Goal: Information Seeking & Learning: Compare options

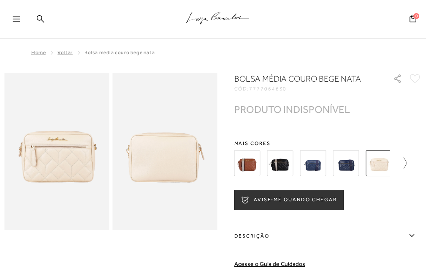
click at [407, 162] on icon at bounding box center [401, 163] width 12 height 12
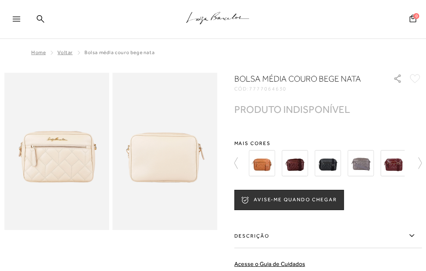
click at [297, 166] on img at bounding box center [295, 163] width 26 height 26
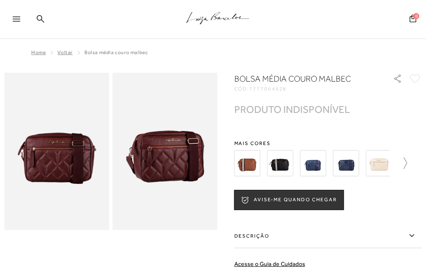
click at [407, 163] on icon at bounding box center [401, 163] width 12 height 12
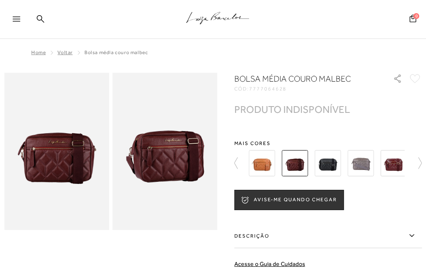
click at [301, 167] on img at bounding box center [295, 163] width 26 height 26
click at [399, 163] on img at bounding box center [394, 163] width 26 height 26
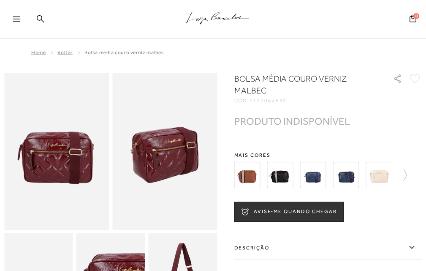
click at [277, 171] on img at bounding box center [280, 175] width 26 height 26
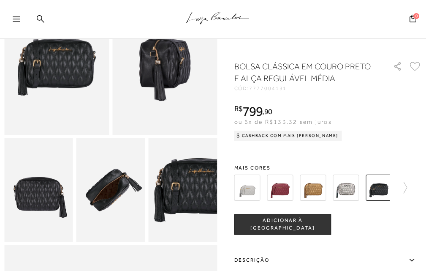
scroll to position [127, 0]
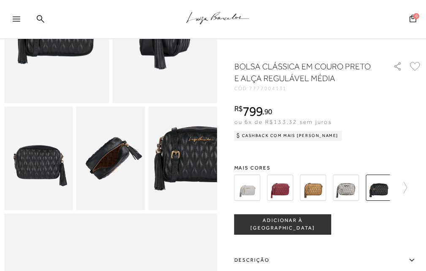
click at [245, 192] on img at bounding box center [247, 187] width 26 height 26
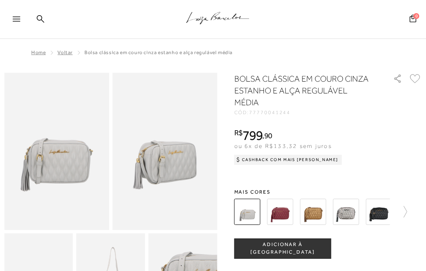
click at [206, 20] on icon ".a{fill-rule:evenodd;stroke:#000!important;stroke-width:0!important;}" at bounding box center [217, 18] width 63 height 18
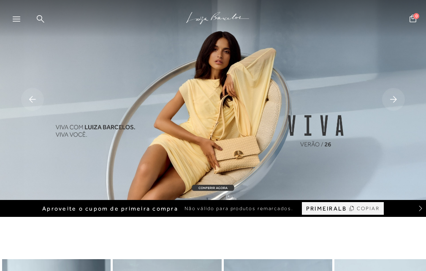
click at [17, 19] on icon at bounding box center [17, 18] width 8 height 5
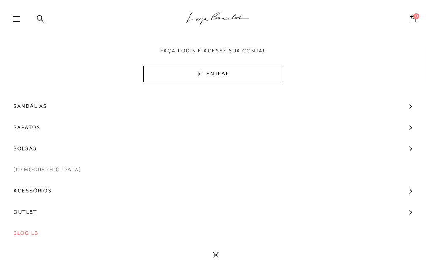
scroll to position [42, 0]
click at [29, 193] on span "Acessórios" at bounding box center [33, 190] width 38 height 21
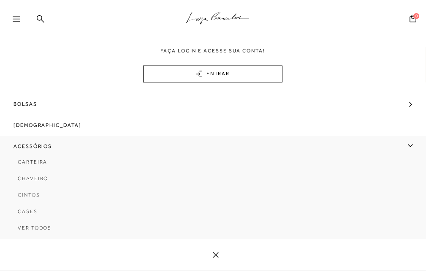
scroll to position [120, 0]
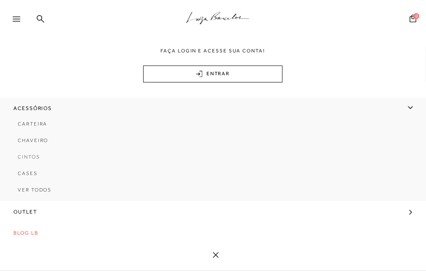
click at [33, 156] on span "Cintos" at bounding box center [29, 157] width 22 height 6
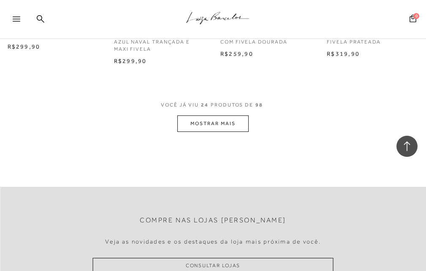
scroll to position [1309, 0]
click at [217, 126] on button "MOSTRAR MAIS" at bounding box center [212, 124] width 71 height 16
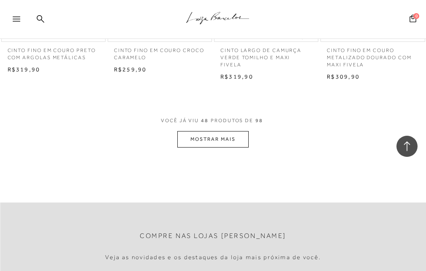
scroll to position [2618, 0]
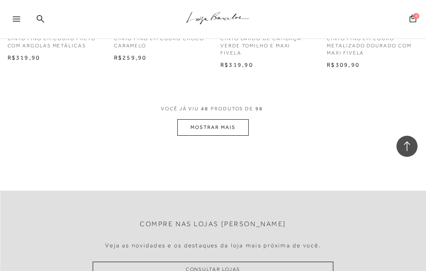
click at [220, 134] on button "MOSTRAR MAIS" at bounding box center [212, 127] width 71 height 16
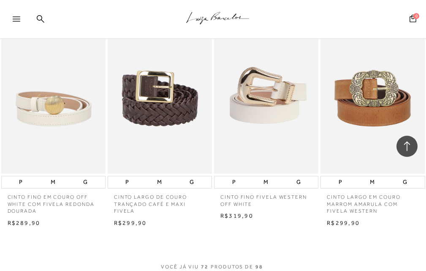
scroll to position [3884, 0]
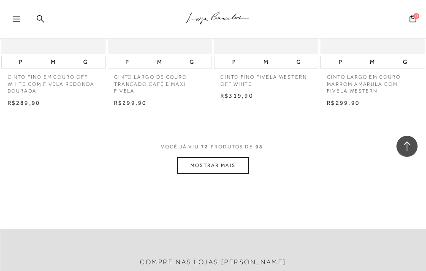
click at [207, 168] on button "MOSTRAR MAIS" at bounding box center [212, 165] width 71 height 16
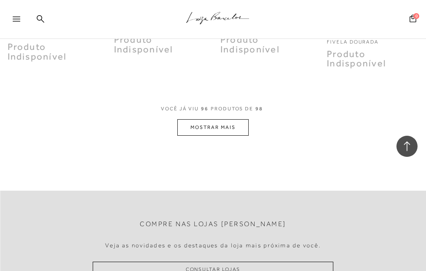
scroll to position [5278, 0]
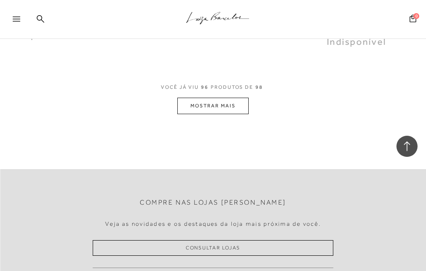
click at [225, 106] on button "MOSTRAR MAIS" at bounding box center [212, 106] width 71 height 16
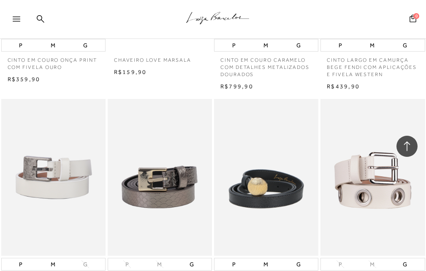
scroll to position [4475, 0]
